Goal: Task Accomplishment & Management: Use online tool/utility

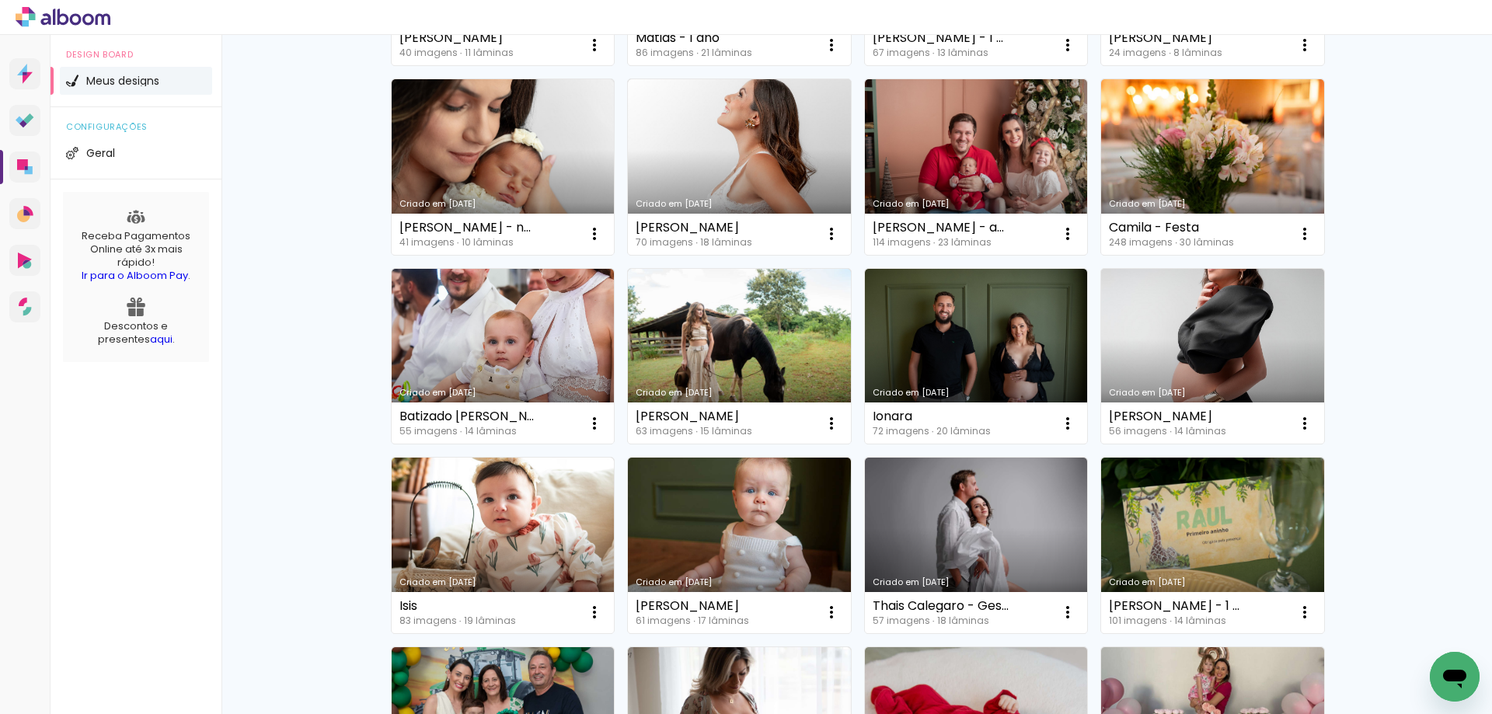
scroll to position [544, 0]
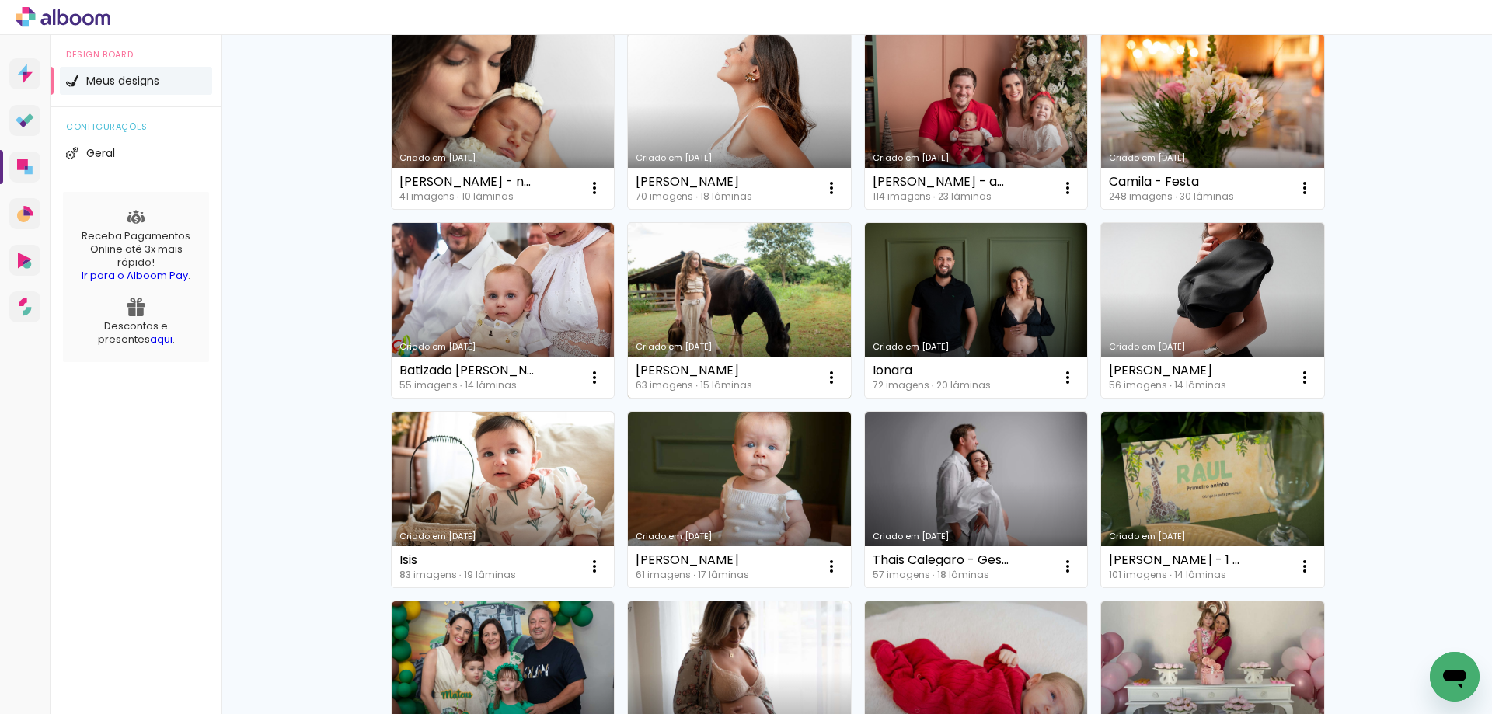
click at [776, 288] on link "Criado em [DATE]" at bounding box center [739, 311] width 223 height 176
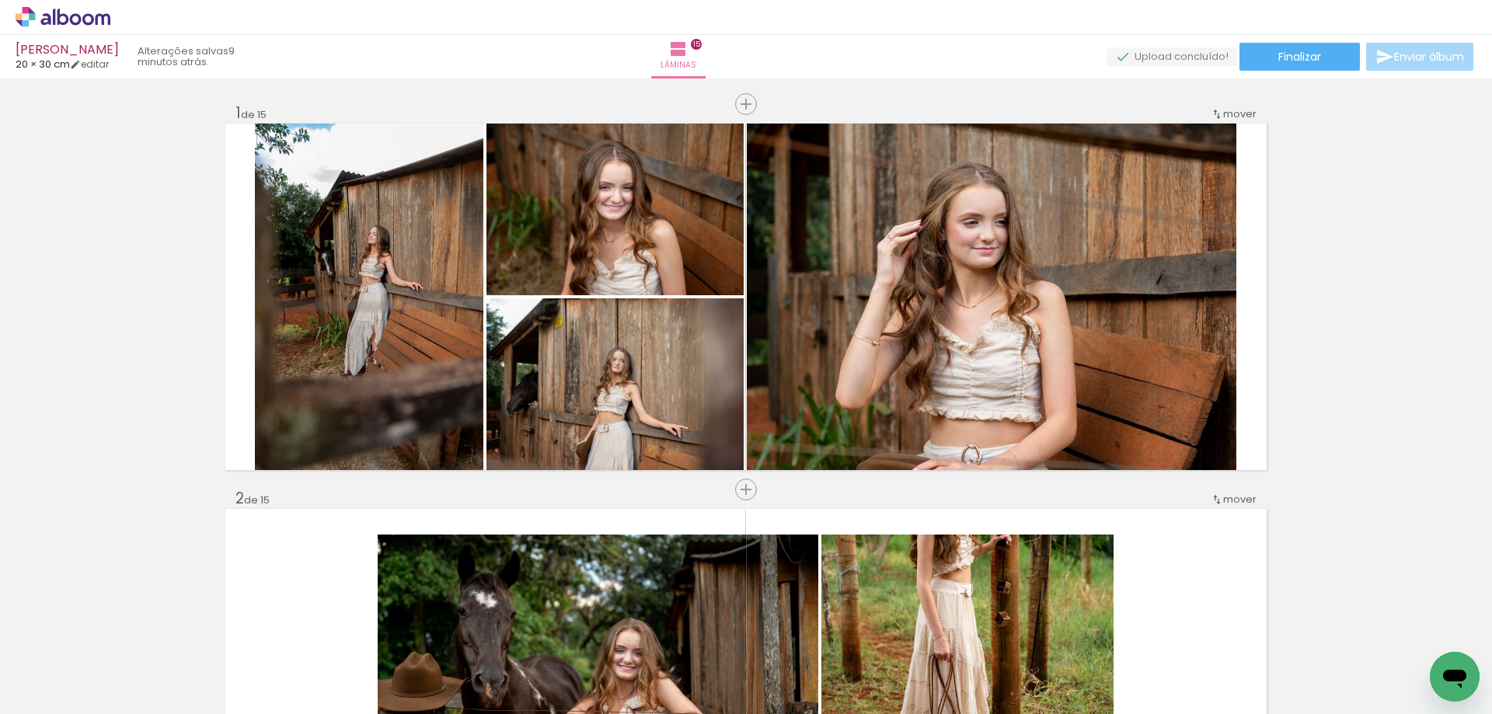
click at [57, 680] on input "Não utilizadas" at bounding box center [43, 679] width 59 height 13
click at [0, 0] on slot "Todas as fotos" at bounding box center [0, 0] width 0 height 0
click at [62, 668] on input "Todas as fotos" at bounding box center [43, 666] width 59 height 13
click at [0, 0] on slot "Não utilizadas" at bounding box center [0, 0] width 0 height 0
type input "Não utilizadas"
